Goal: Check status: Check status

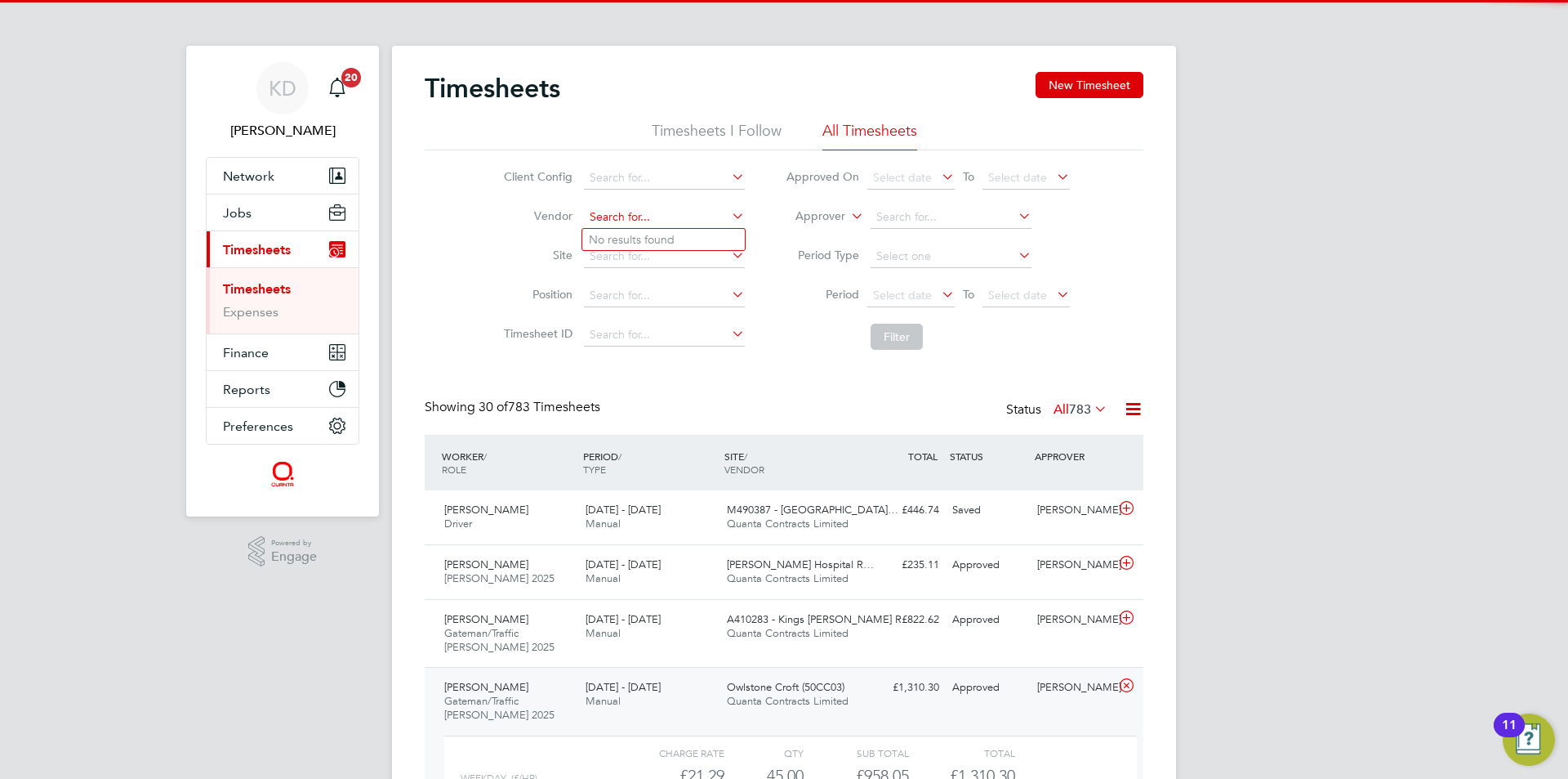
click at [645, 228] on ul "No results found" at bounding box center [663, 240] width 164 height 23
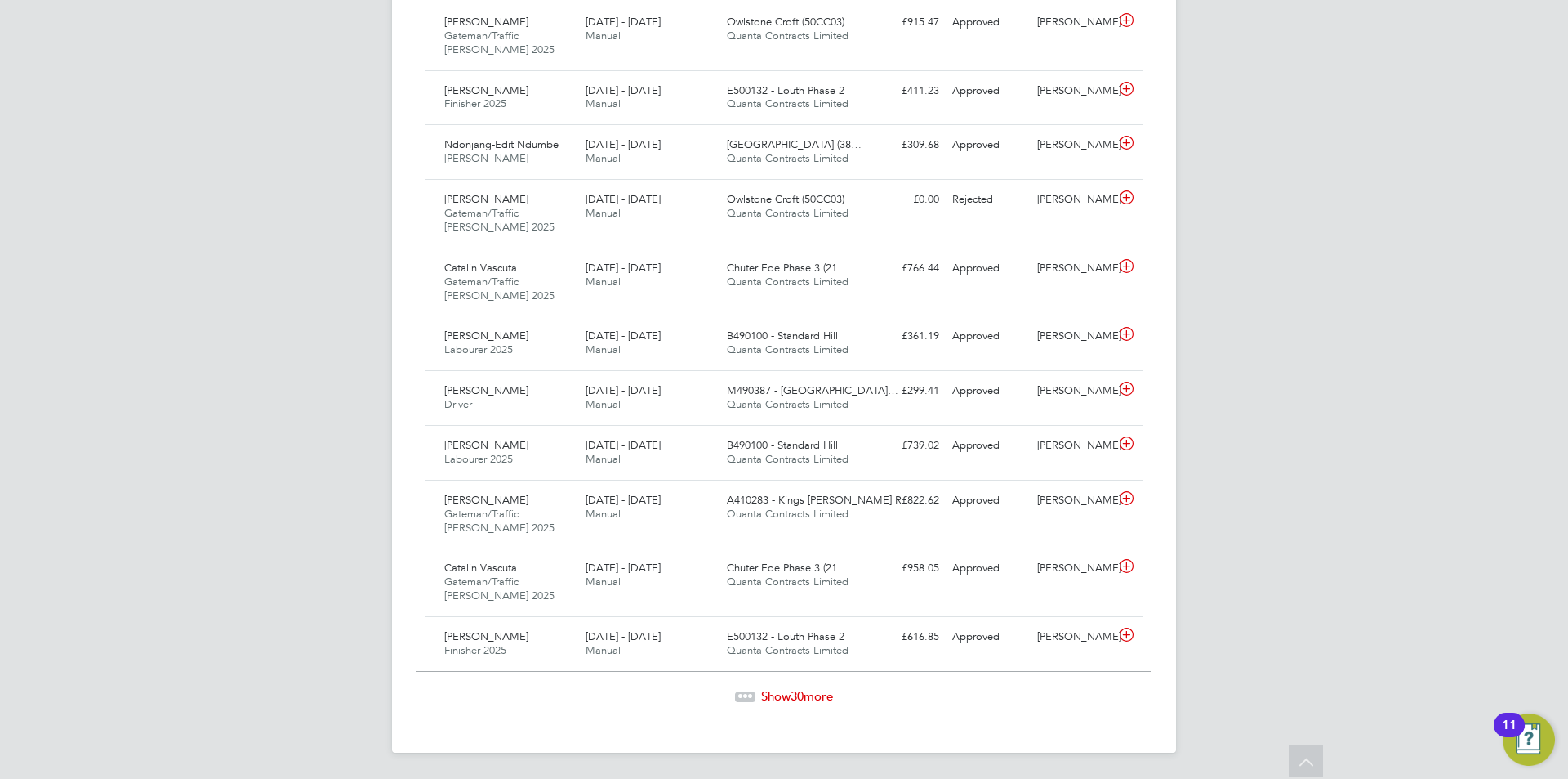
click at [767, 697] on span "Show 30 more" at bounding box center [797, 696] width 72 height 16
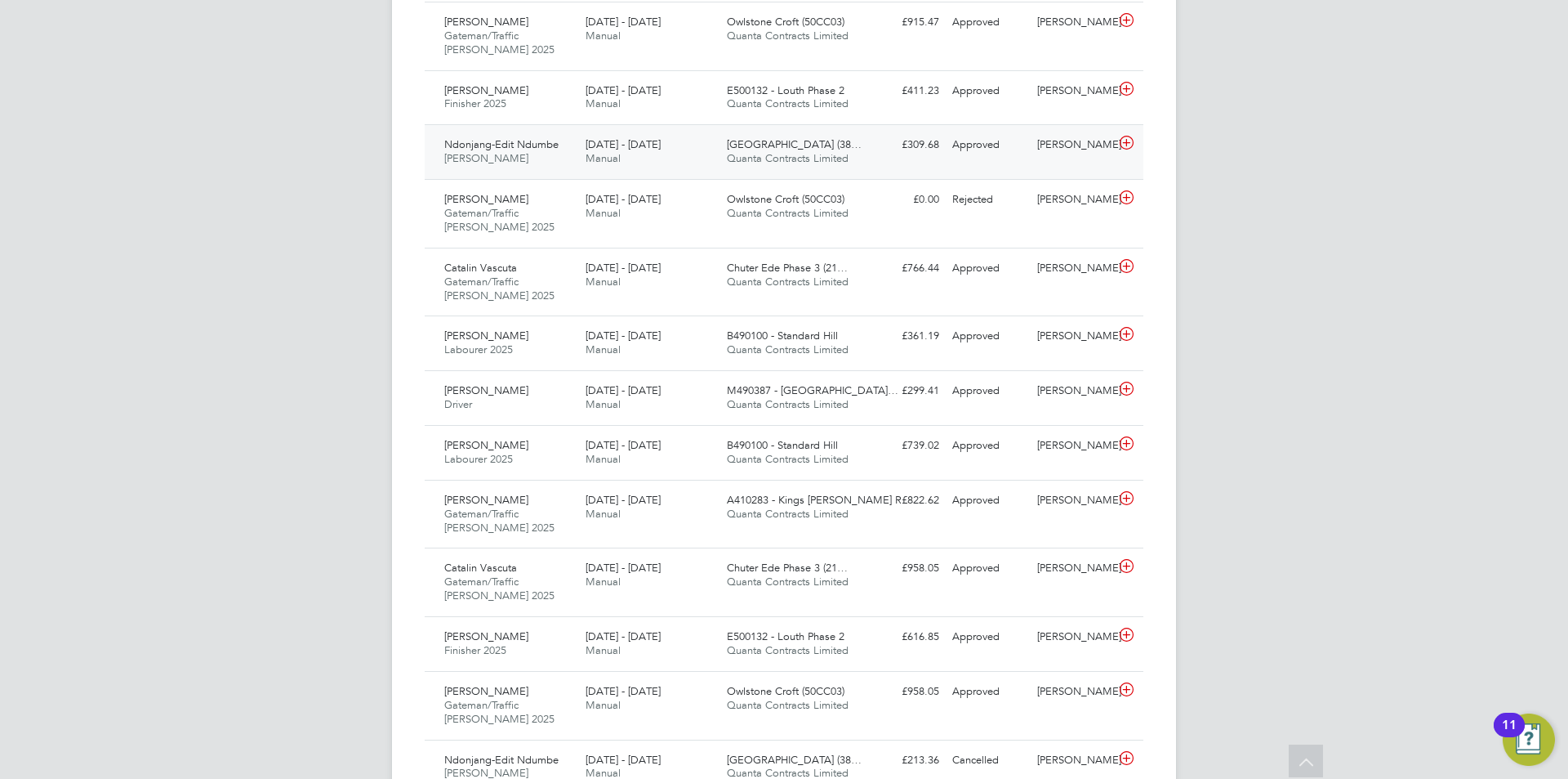
click at [830, 153] on span "Quanta Contracts Limited" at bounding box center [788, 157] width 122 height 14
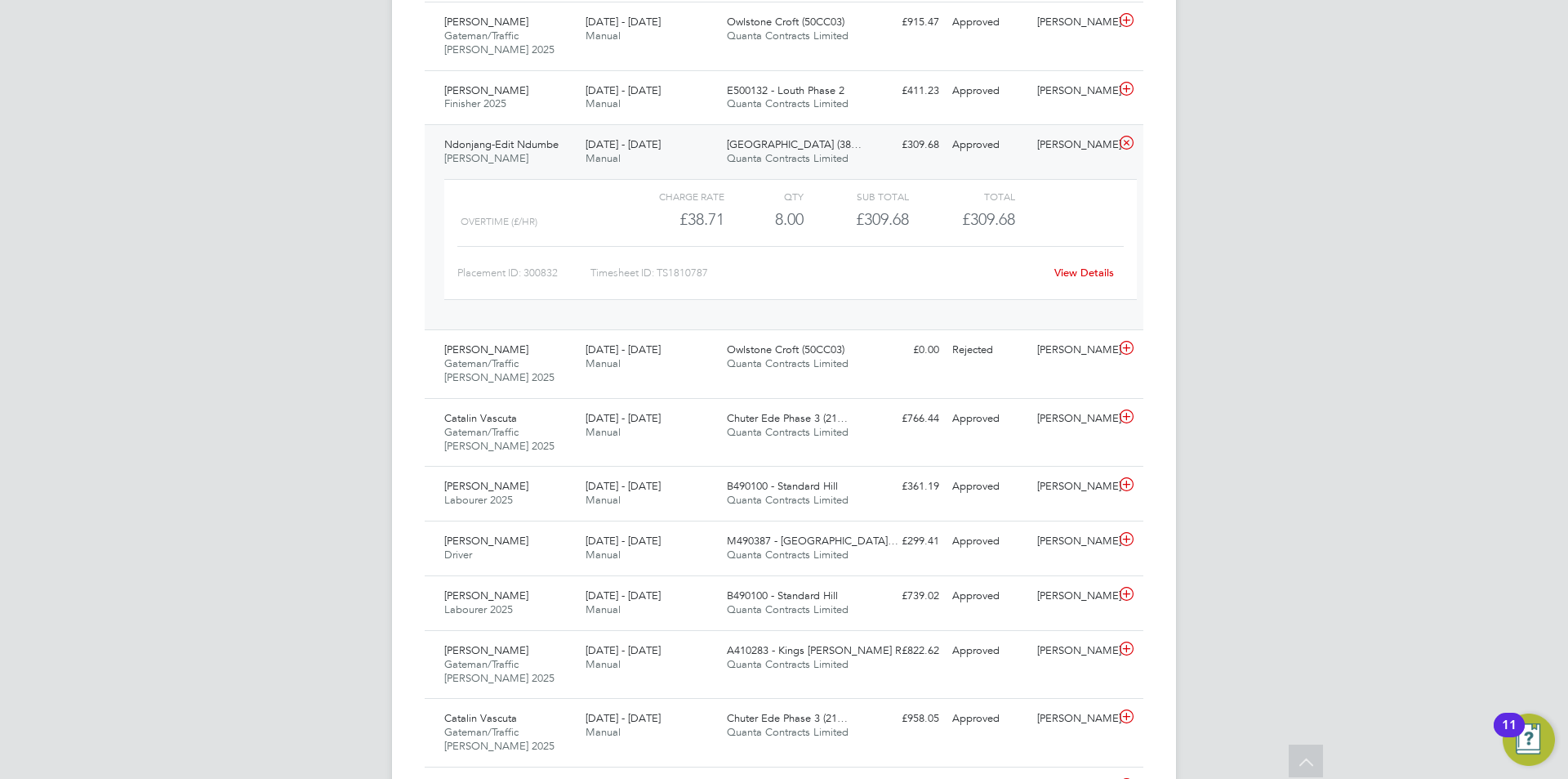
click at [1097, 271] on link "View Details" at bounding box center [1084, 272] width 59 height 14
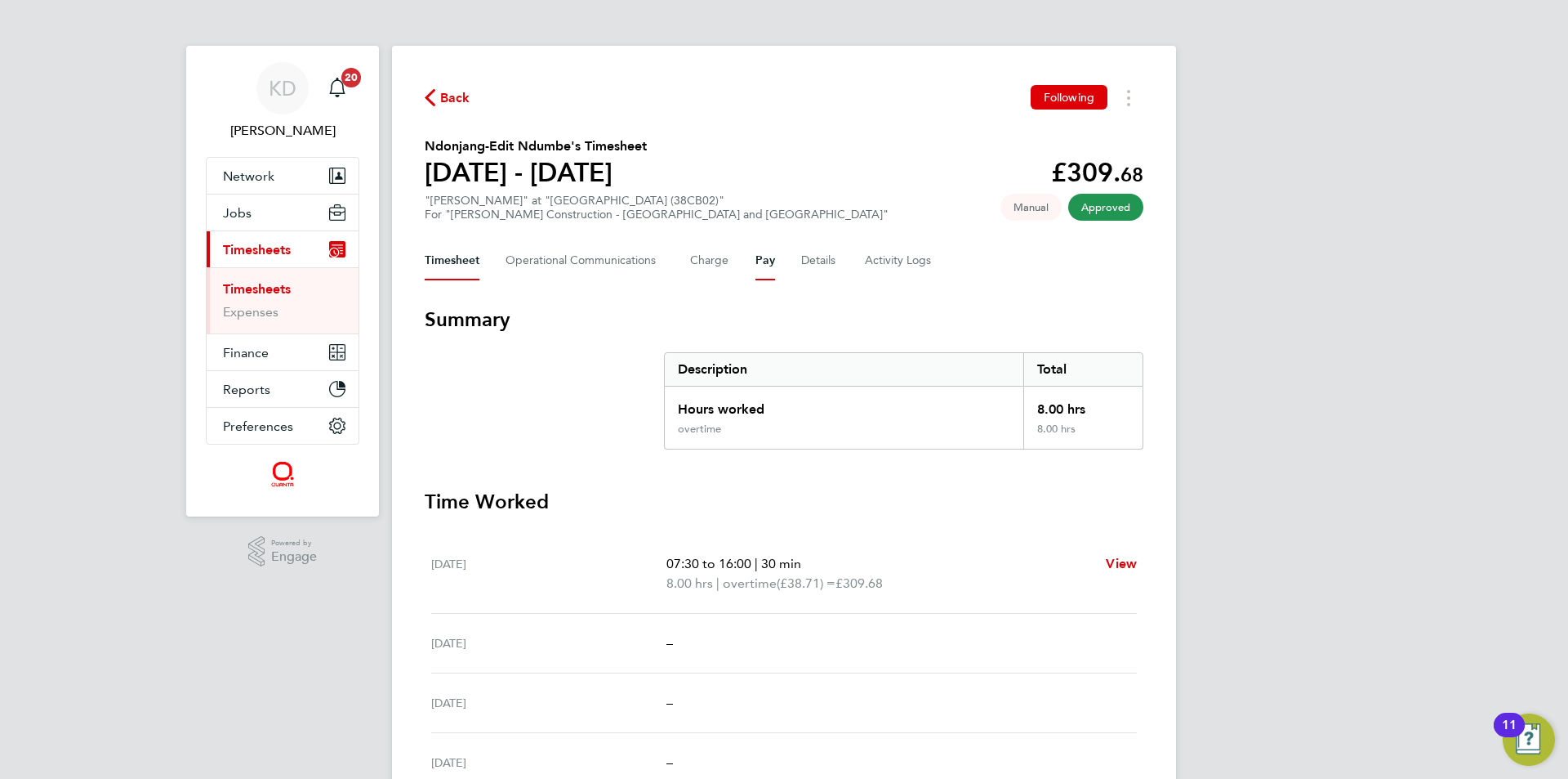
click at [757, 258] on button "Pay" at bounding box center [765, 260] width 20 height 40
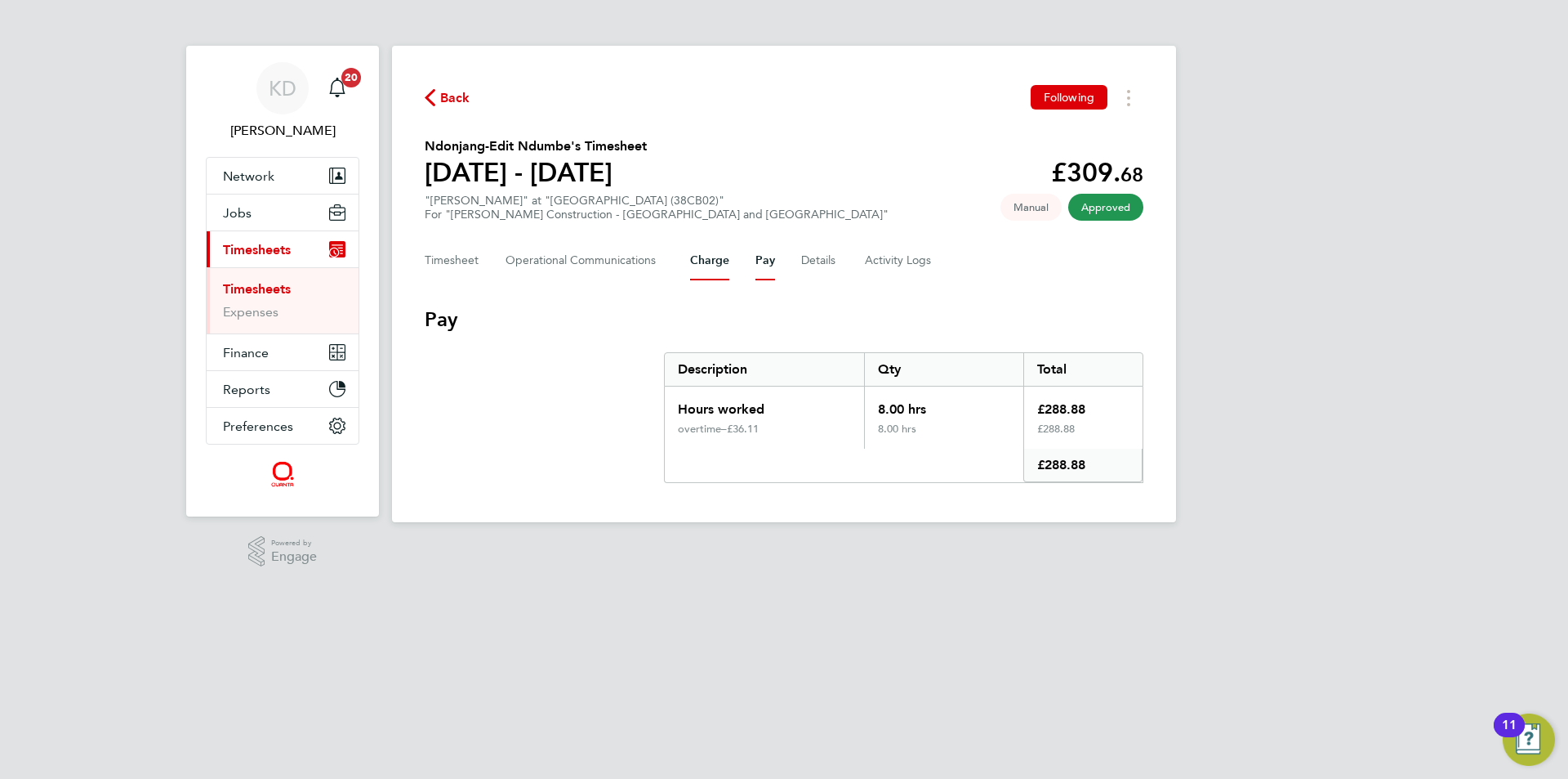
click at [711, 258] on button "Charge" at bounding box center [710, 260] width 40 height 40
